Goal: Obtain resource: Download file/media

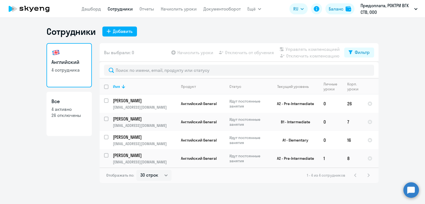
select select "30"
click at [144, 11] on link "Отчеты" at bounding box center [146, 9] width 15 height 6
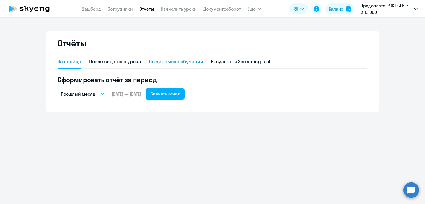
click at [176, 62] on div "По динамике обучения" at bounding box center [176, 61] width 54 height 7
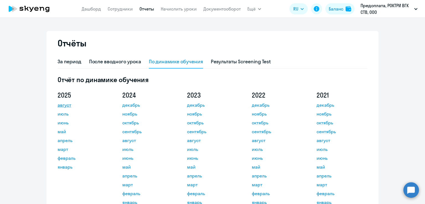
click at [61, 106] on link "август" at bounding box center [83, 105] width 50 height 7
